Goal: Navigation & Orientation: Find specific page/section

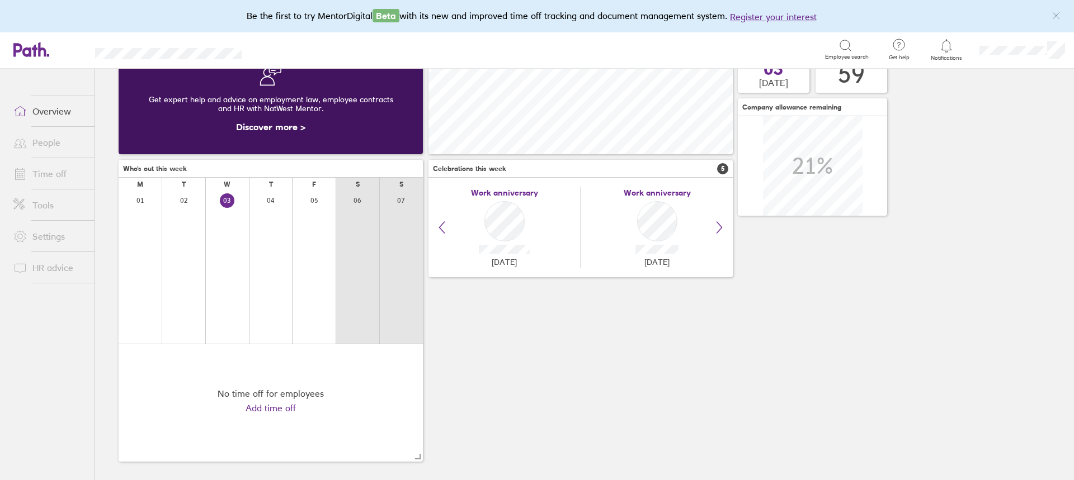
scroll to position [78, 0]
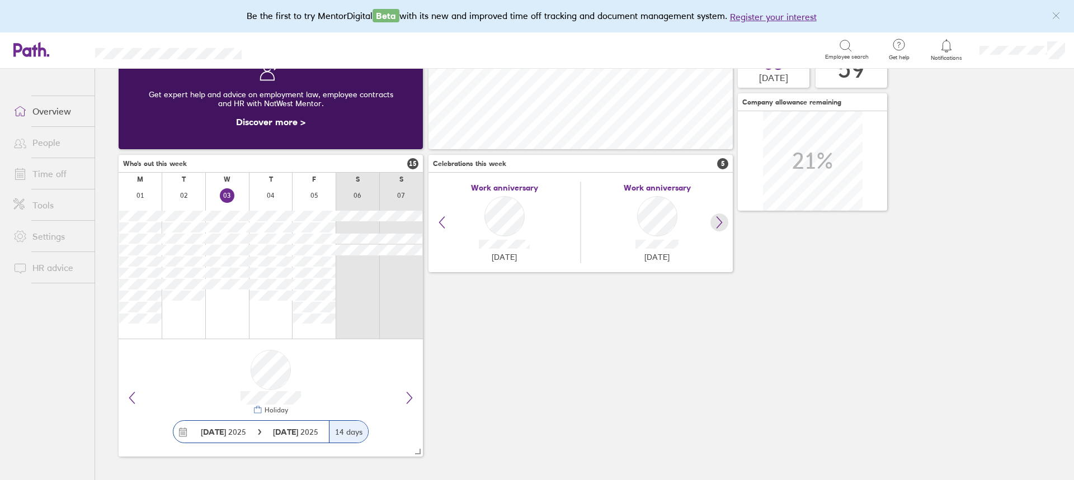
click at [720, 230] on button at bounding box center [719, 223] width 18 height 18
click at [438, 224] on icon at bounding box center [441, 222] width 13 height 13
click at [713, 225] on icon at bounding box center [719, 222] width 13 height 13
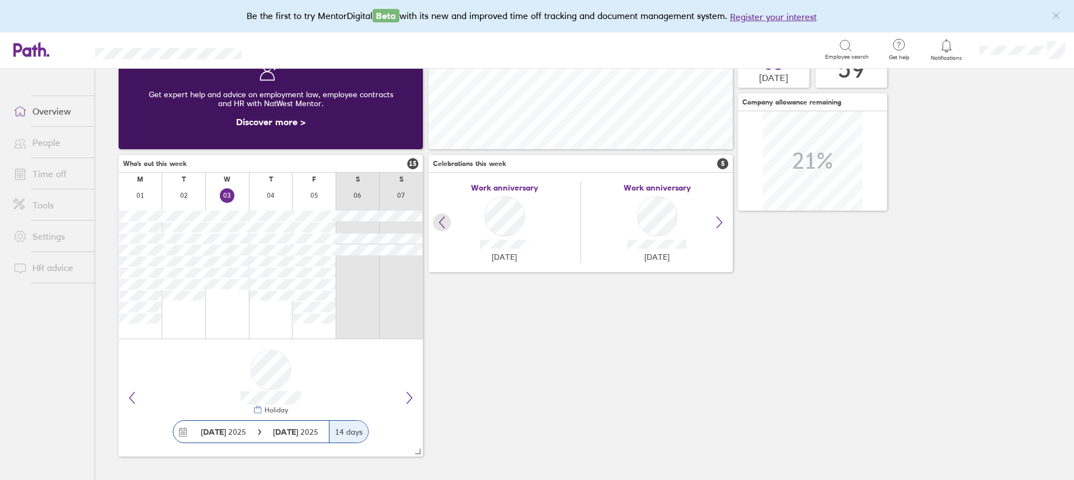
click at [440, 218] on icon at bounding box center [441, 222] width 13 height 13
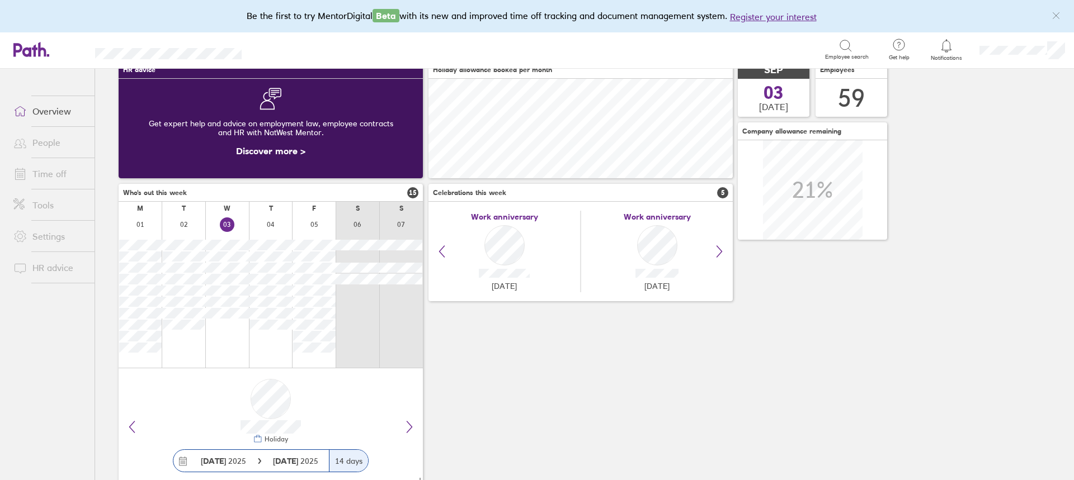
scroll to position [0, 0]
